Goal: Transaction & Acquisition: Obtain resource

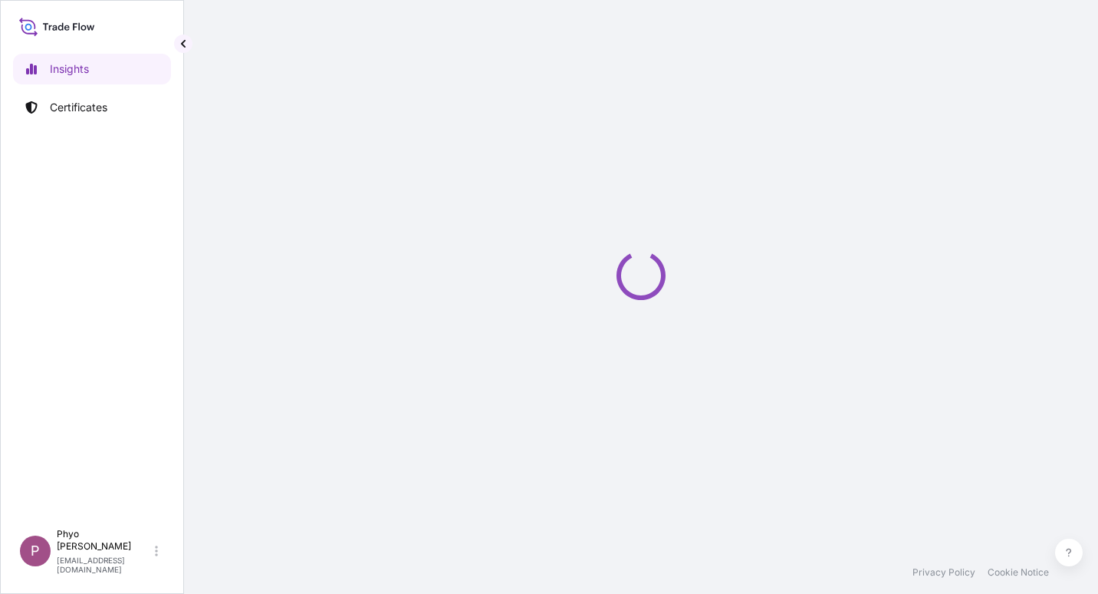
select select "2025"
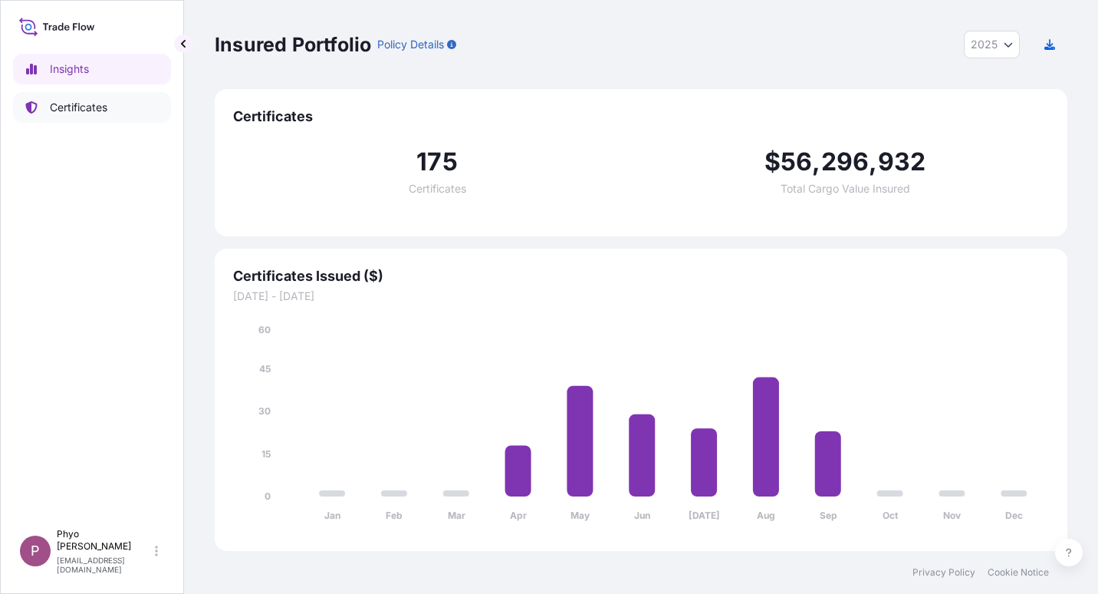
click at [82, 107] on p "Certificates" at bounding box center [79, 107] width 58 height 15
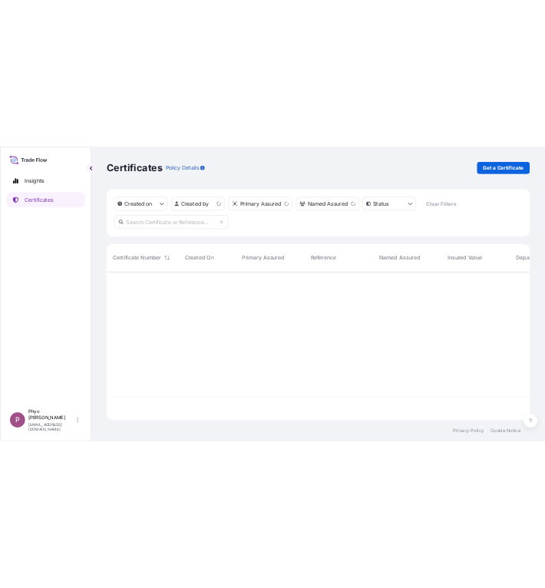
scroll to position [296, 841]
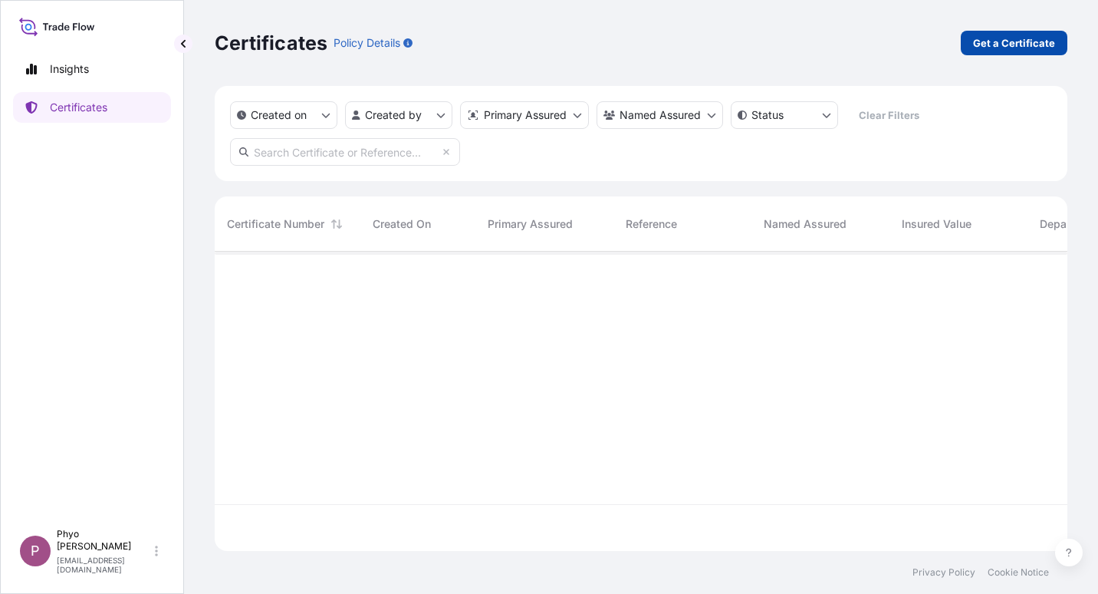
click at [1022, 44] on p "Get a Certificate" at bounding box center [1014, 42] width 82 height 15
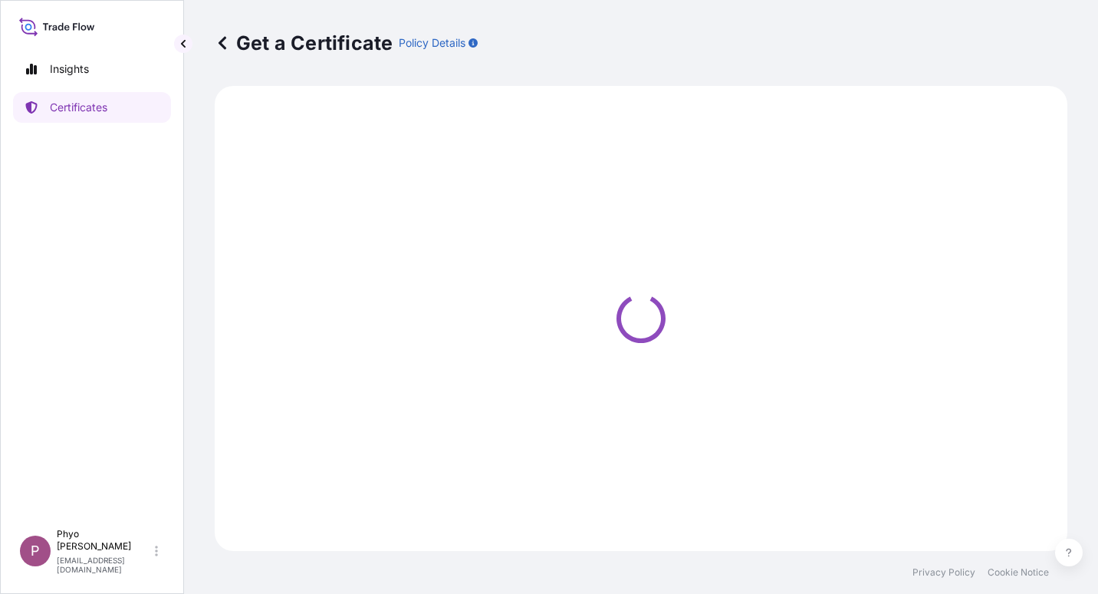
select select "Sea"
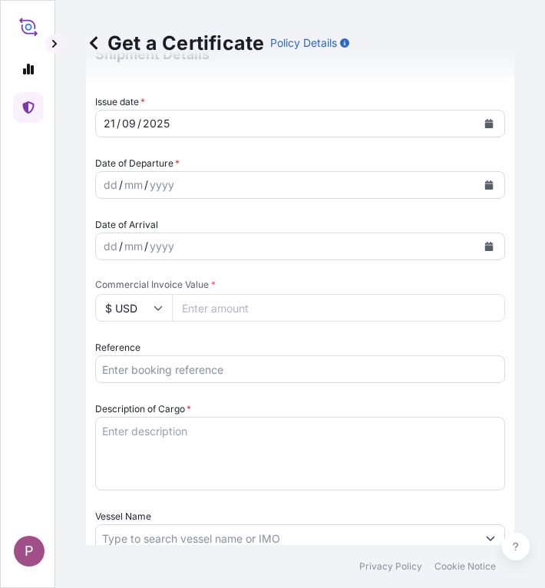
scroll to position [537, 0]
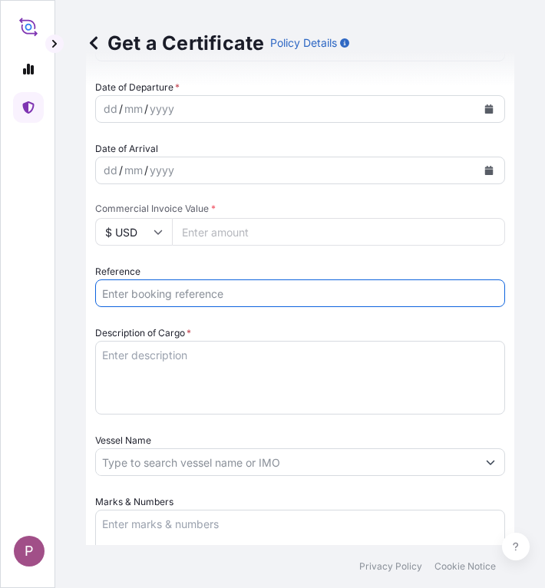
click at [198, 288] on input "Reference" at bounding box center [300, 293] width 410 height 28
paste input "TTF-2025156"
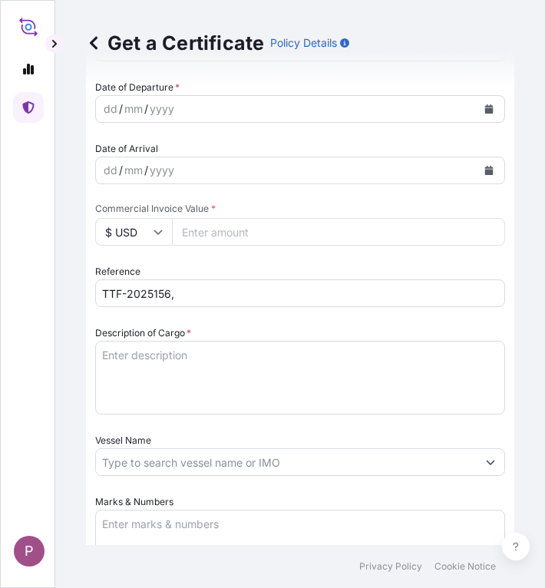
click at [213, 285] on input "TTF-2025156," at bounding box center [300, 293] width 410 height 28
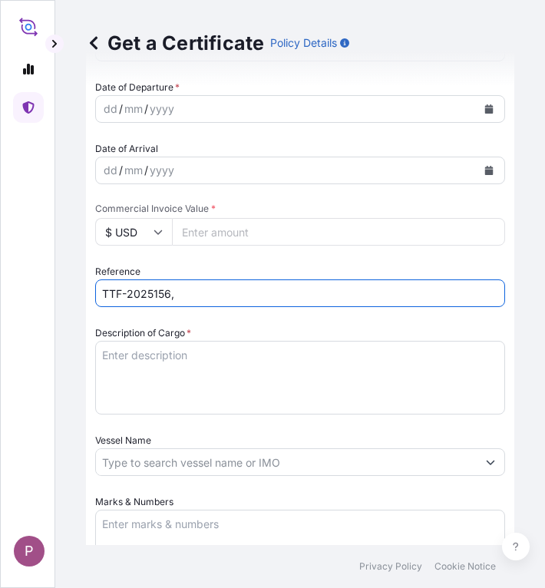
paste input "HLCUHAM2507BPWH4"
type input "TTF-2025156,HLCUHAM2507BPWH4"
click at [202, 361] on textarea "Description of Cargo *" at bounding box center [300, 378] width 410 height 74
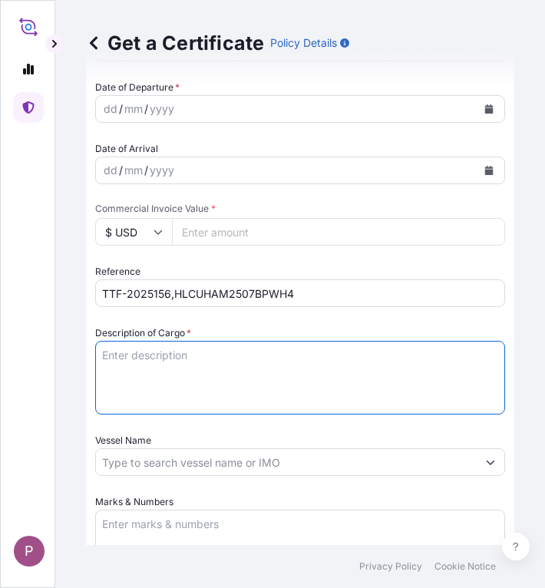
click at [130, 355] on textarea "Description of Cargo *" at bounding box center [300, 378] width 410 height 74
paste textarea "Fertilizer Kg 308,000.00 0.3400 104,720.00 Korn-Kali + B K2O : 40%, MgO : 6%, S…"
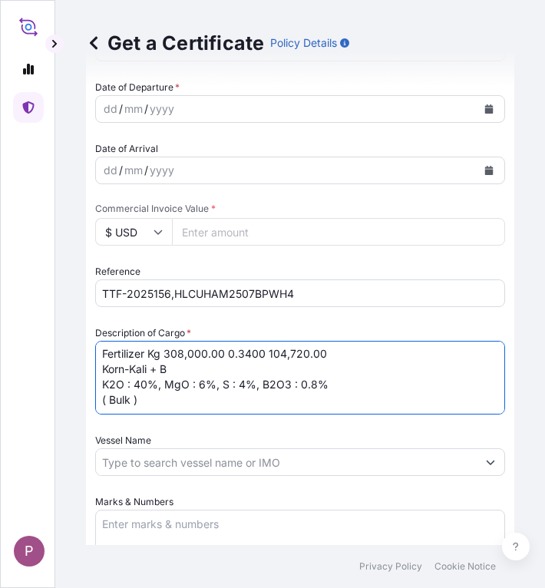
scroll to position [0, 0]
drag, startPoint x: 149, startPoint y: 352, endPoint x: 262, endPoint y: 354, distance: 112.8
click at [262, 354] on textarea "Fertilizer Kg 308,000.00 0.3400 104,720.00 Korn-Kali + B K2O : 40%, MgO : 6%, S…" at bounding box center [300, 378] width 410 height 74
type textarea "Fertilizer Korn-Kali + B K2O : 40%, MgO : 6%, S : 4%, B2O3 : 0.8% ( Bulk )"
click at [225, 234] on input "Commercial Invoice Value *" at bounding box center [338, 232] width 333 height 28
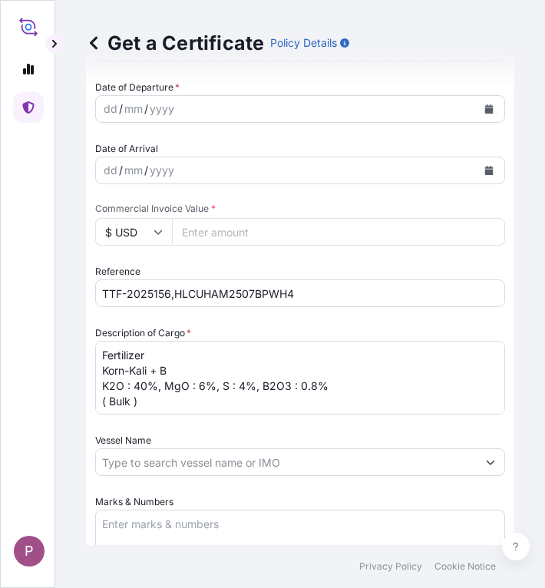
paste input "115192"
type input "115192"
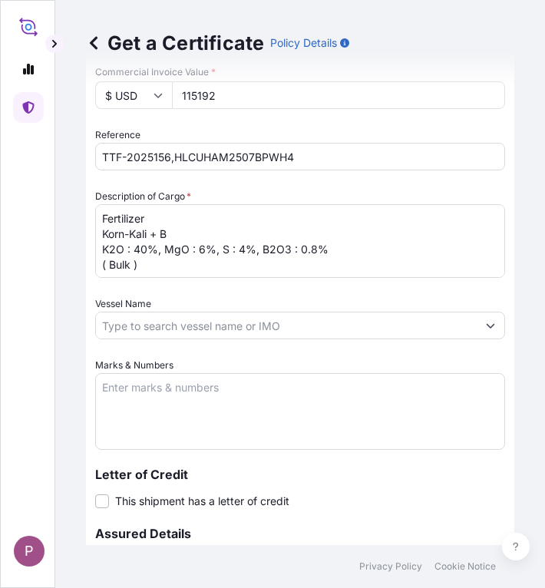
scroll to position [690, 0]
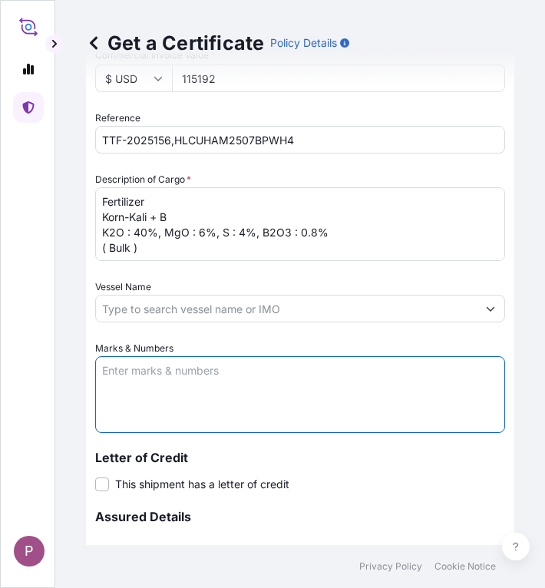
click at [336, 389] on textarea "Marks & Numbers" at bounding box center [300, 394] width 410 height 77
click at [140, 376] on textarea "Marks & Numbers" at bounding box center [300, 394] width 410 height 77
paste textarea "Myanma San Pya Crop Nutrition Co., Ltd. [STREET_ADDRESS] TTF-2025156 [GEOGRAPHI…"
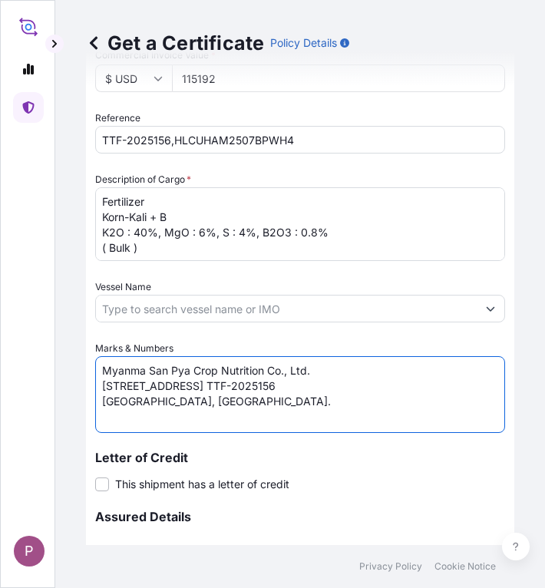
drag, startPoint x: 216, startPoint y: 397, endPoint x: 353, endPoint y: 398, distance: 136.5
click at [353, 398] on textarea "Myanma San Pya Crop Nutrition Co., Ltd. [STREET_ADDRESS] TTF-2025156 [GEOGRAPHI…" at bounding box center [300, 394] width 410 height 77
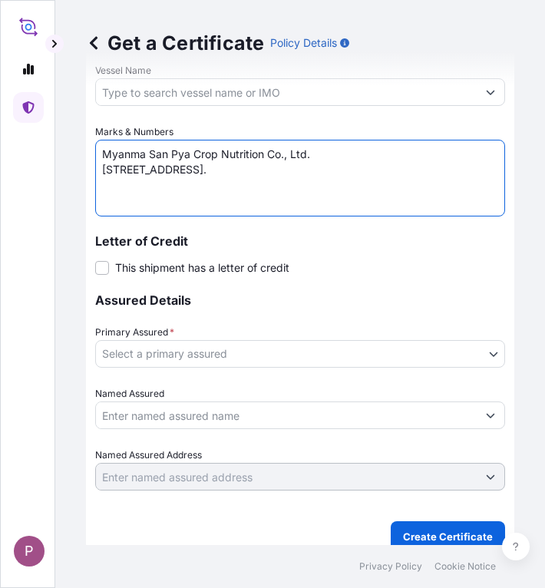
scroll to position [920, 0]
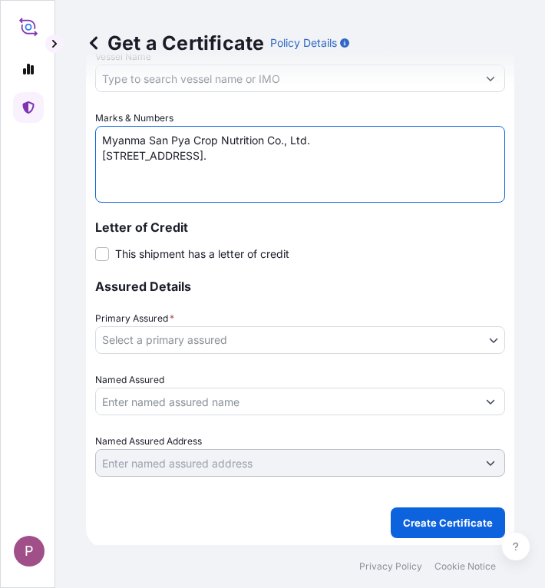
type textarea "Myanma San Pya Crop Nutrition Co., Ltd. [STREET_ADDRESS]."
click at [482, 341] on body "P Get a Certificate Policy Details Route Details Cover door to port - Add loadi…" at bounding box center [272, 294] width 545 height 588
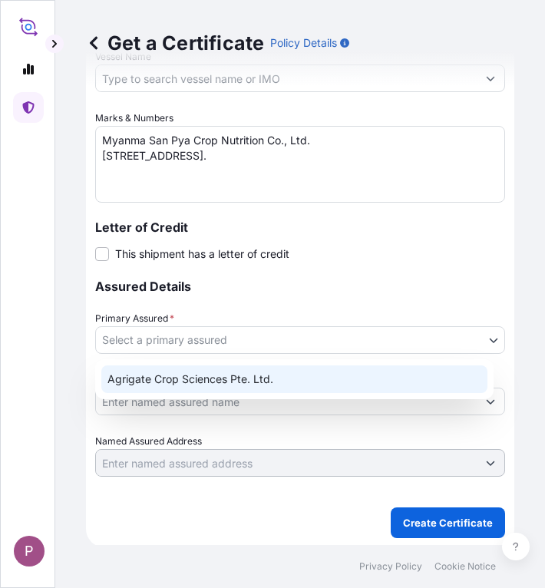
click at [381, 385] on div "Agrigate Crop Sciences Pte. Ltd." at bounding box center [294, 379] width 386 height 28
select select "31456"
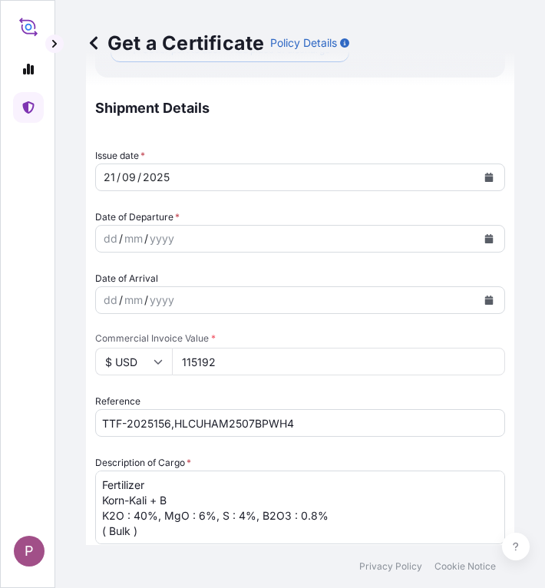
scroll to position [383, 0]
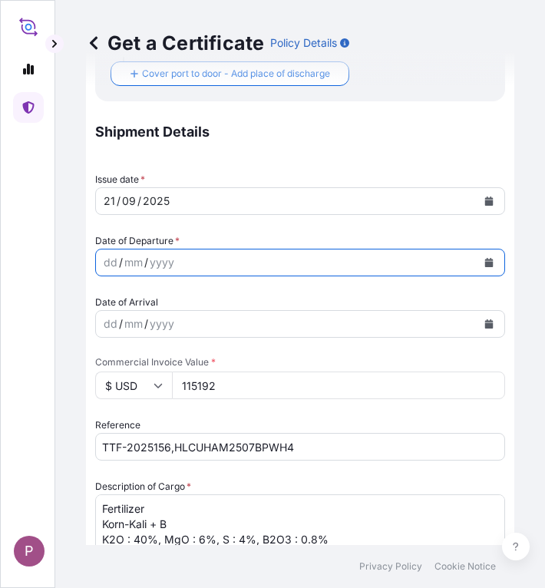
click at [485, 261] on icon "Calendar" at bounding box center [489, 262] width 8 height 9
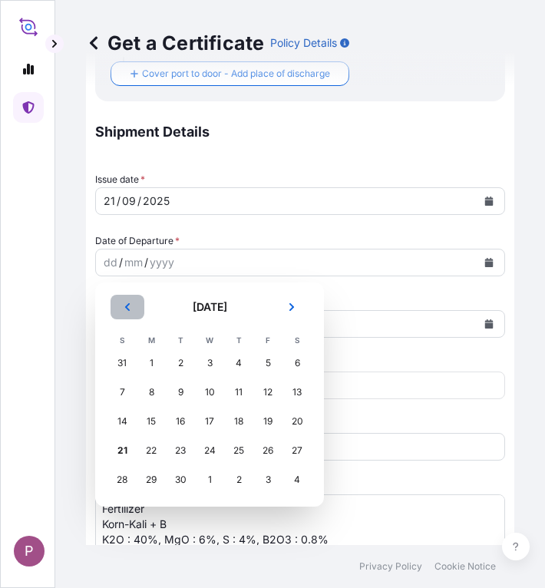
click at [123, 309] on icon "Previous" at bounding box center [127, 306] width 9 height 9
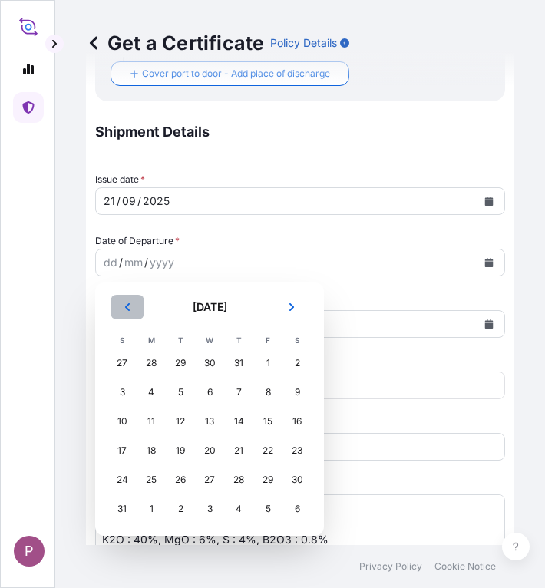
click at [123, 309] on icon "Previous" at bounding box center [127, 306] width 9 height 9
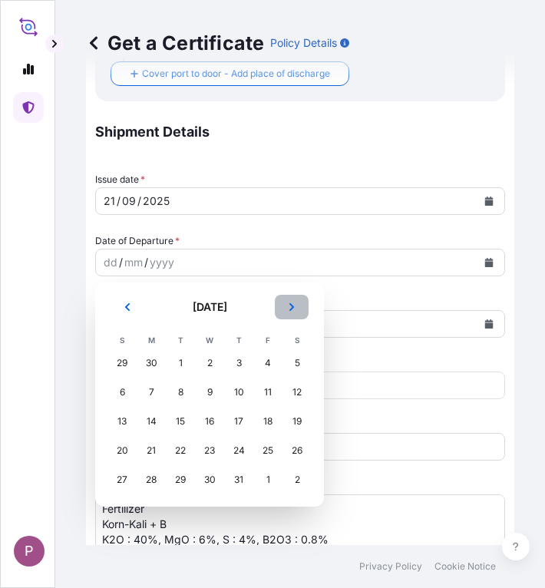
click at [286, 311] on button "Next" at bounding box center [292, 307] width 34 height 25
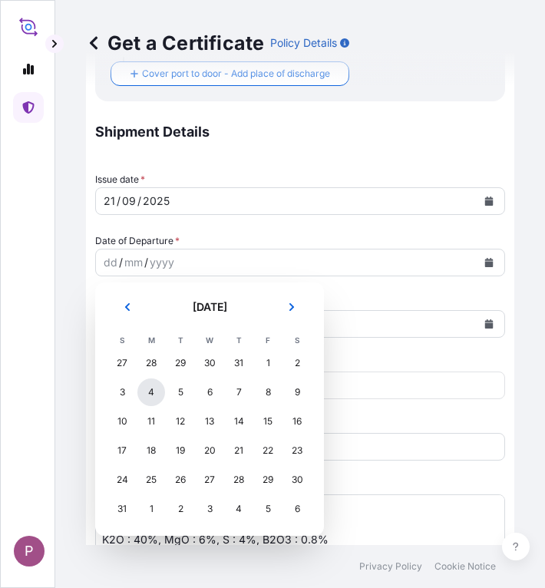
click at [147, 396] on div "4" at bounding box center [151, 392] width 28 height 28
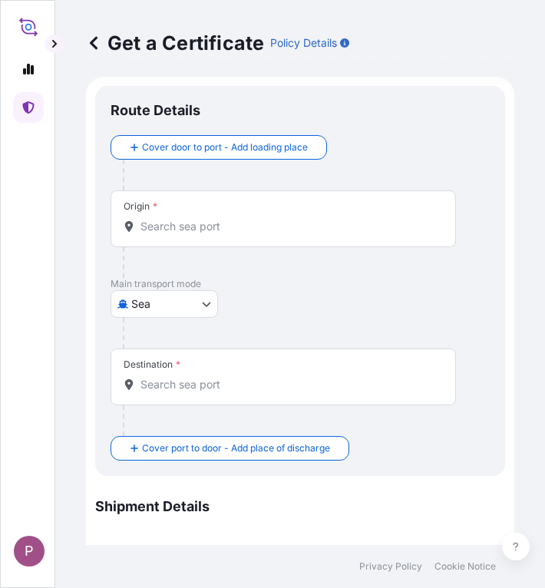
scroll to position [0, 0]
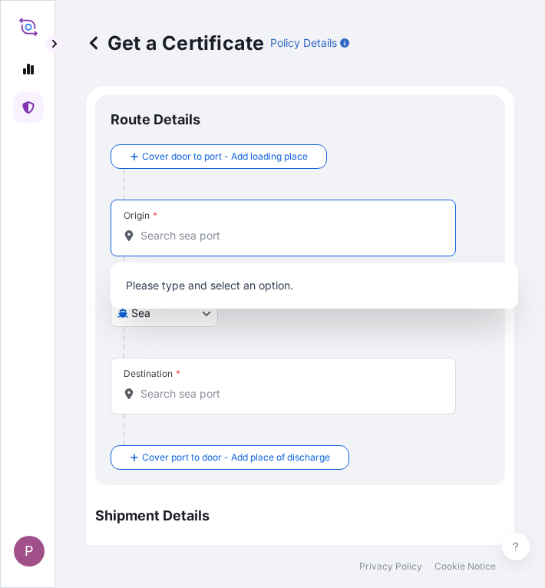
click at [195, 233] on input "Origin *" at bounding box center [288, 235] width 296 height 15
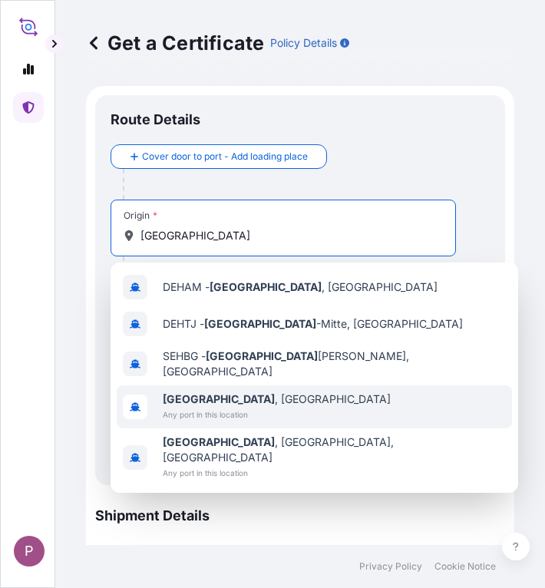
click at [333, 402] on div "[GEOGRAPHIC_DATA] , [GEOGRAPHIC_DATA] Any port in this location" at bounding box center [314, 406] width 395 height 43
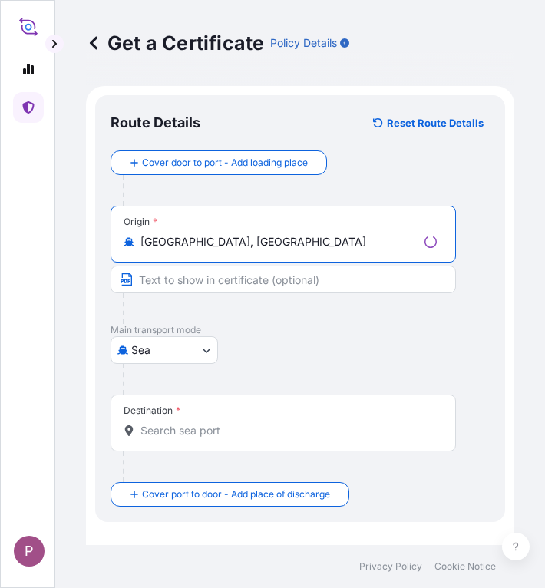
type input "[GEOGRAPHIC_DATA], [GEOGRAPHIC_DATA]"
click at [196, 433] on input "Destination *" at bounding box center [288, 430] width 296 height 15
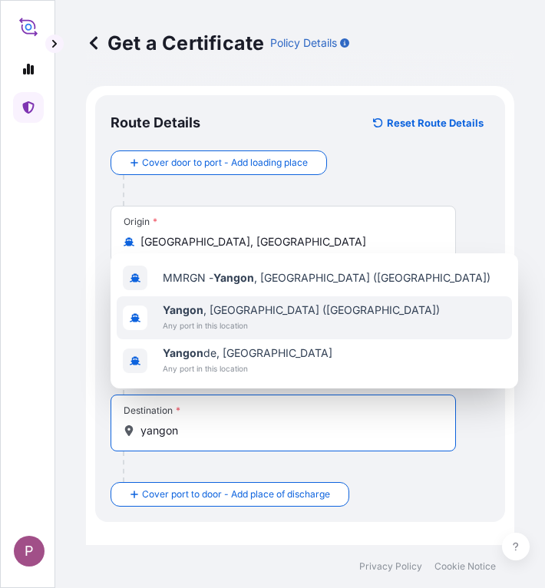
click at [255, 324] on span "Any port in this location" at bounding box center [301, 325] width 277 height 15
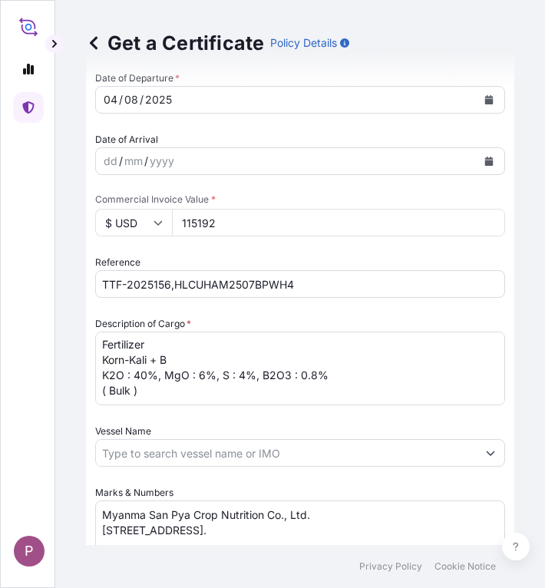
scroll to position [690, 0]
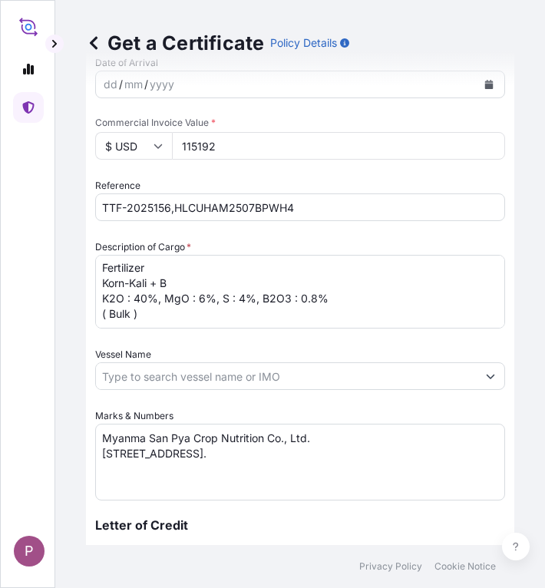
type input "[GEOGRAPHIC_DATA], [GEOGRAPHIC_DATA] ([GEOGRAPHIC_DATA])"
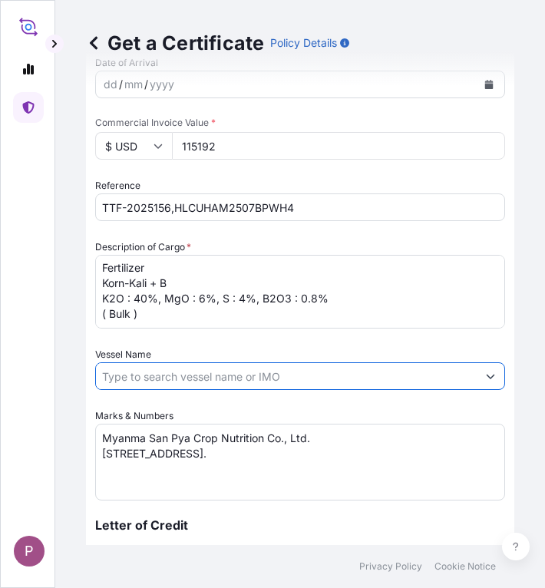
click at [367, 382] on input "Vessel Name" at bounding box center [286, 376] width 380 height 28
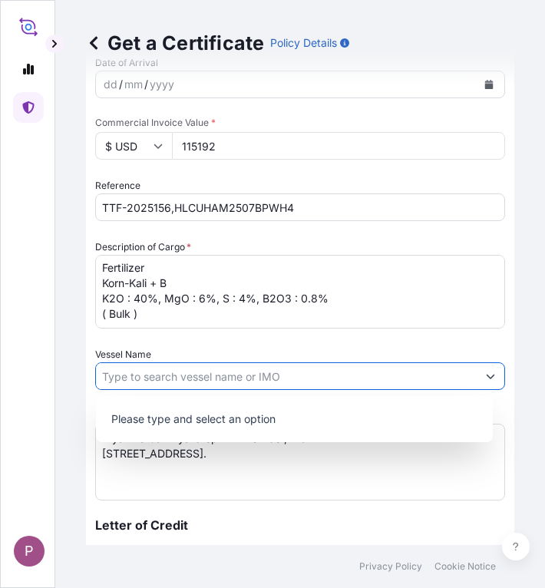
click at [486, 375] on icon "Show suggestions" at bounding box center [490, 376] width 8 height 5
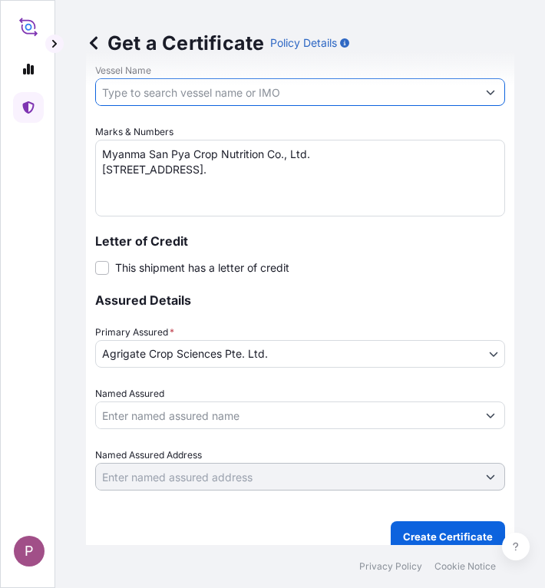
scroll to position [989, 0]
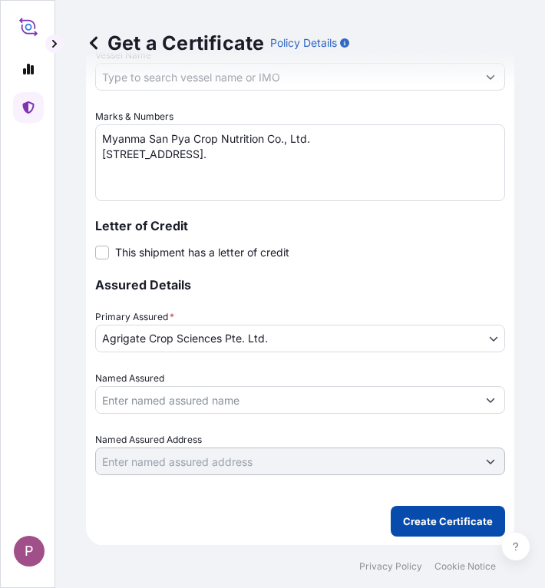
click at [432, 525] on p "Create Certificate" at bounding box center [448, 520] width 90 height 15
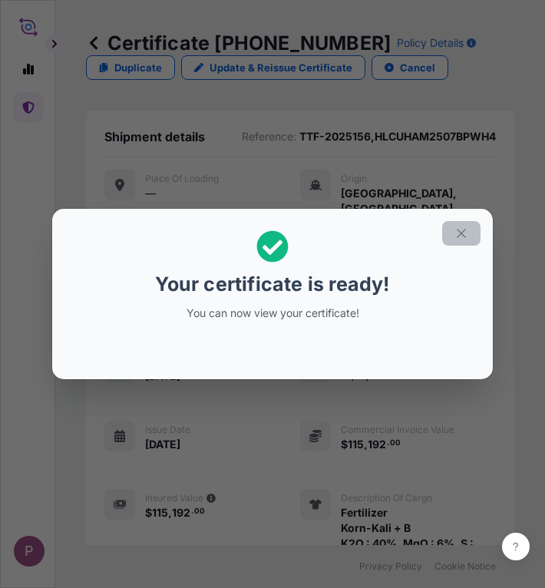
click at [464, 234] on icon "button" at bounding box center [461, 233] width 14 height 14
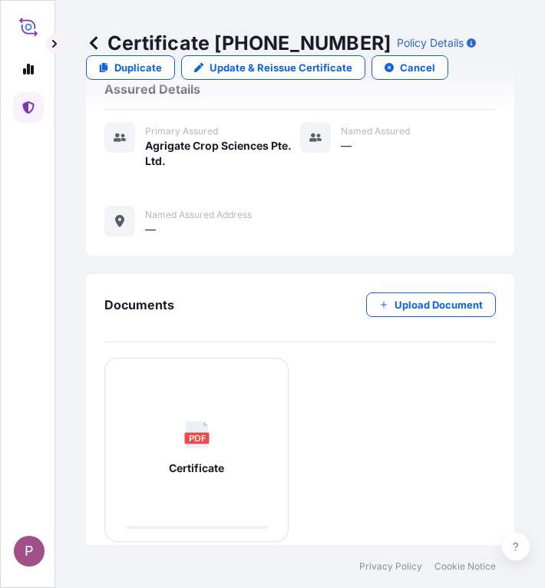
scroll to position [667, 0]
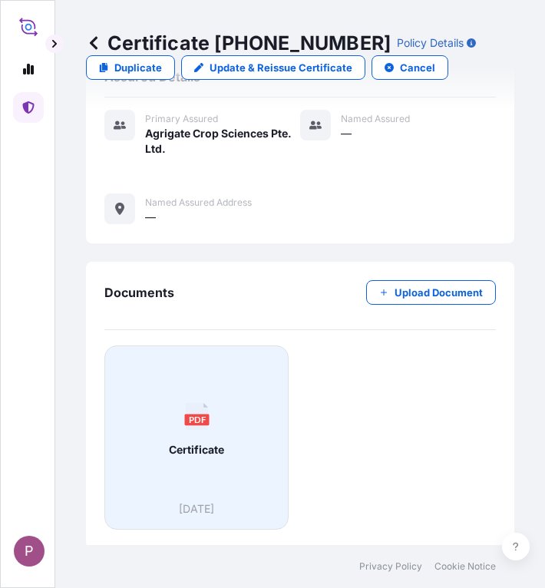
click at [210, 438] on div "PDF Certificate" at bounding box center [196, 429] width 158 height 143
